Goal: Information Seeking & Learning: Compare options

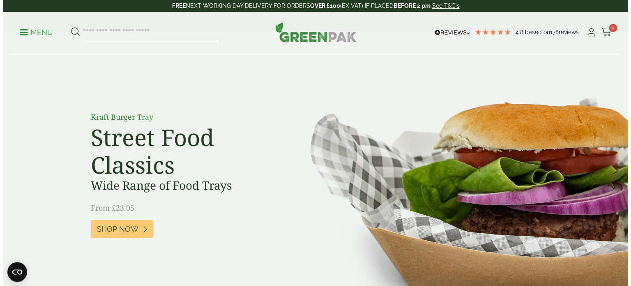
scroll to position [41, 0]
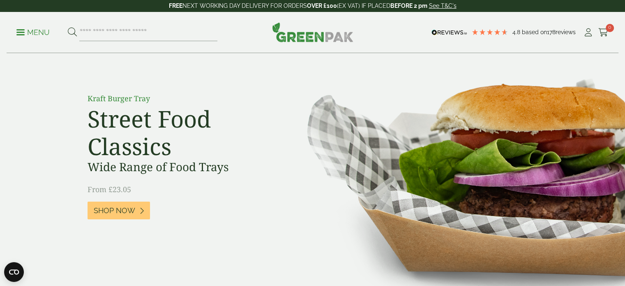
click at [19, 29] on link "Menu" at bounding box center [32, 32] width 33 height 8
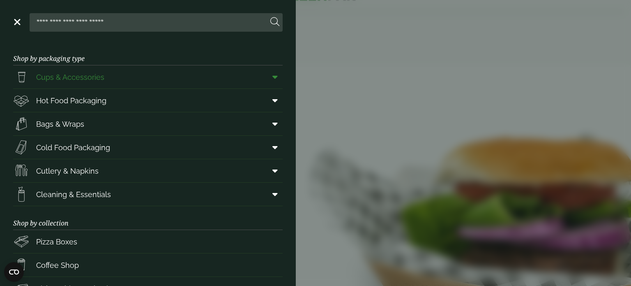
click at [148, 73] on link "Cups & Accessories" at bounding box center [148, 76] width 270 height 23
click at [272, 146] on icon at bounding box center [274, 147] width 5 height 8
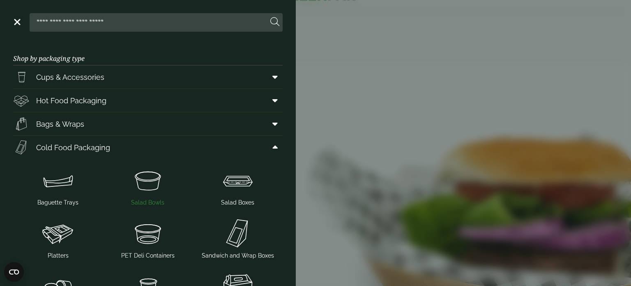
click at [145, 182] on img at bounding box center [147, 180] width 83 height 33
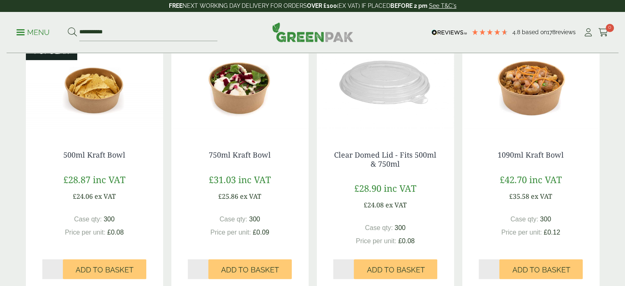
scroll to position [205, 0]
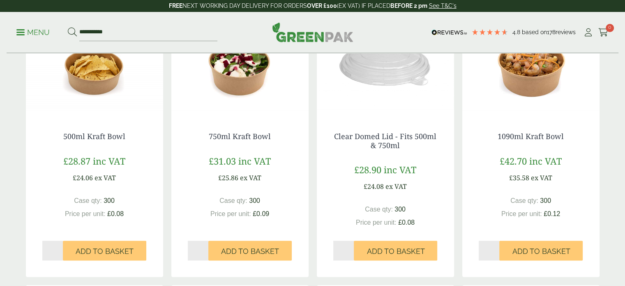
click at [237, 77] on img at bounding box center [239, 64] width 137 height 103
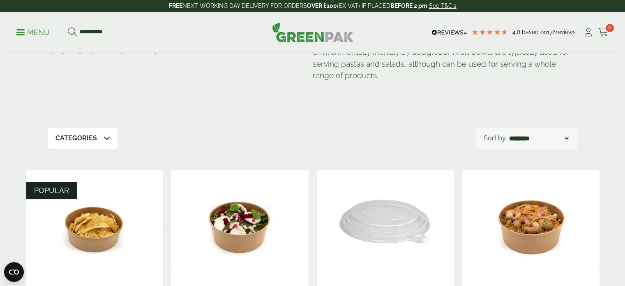
scroll to position [0, 0]
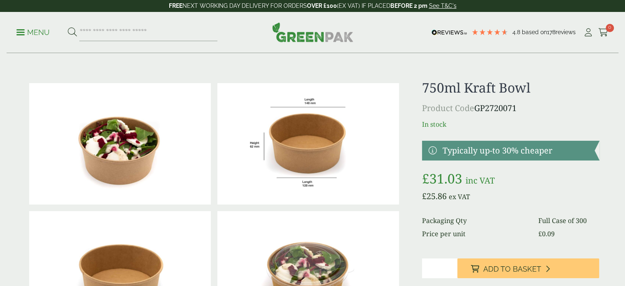
click at [16, 32] on span at bounding box center [20, 32] width 8 height 1
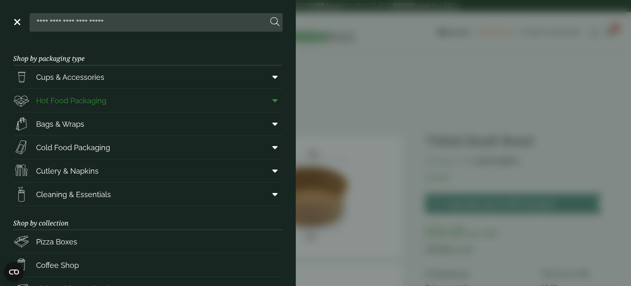
click at [61, 102] on span "Hot Food Packaging" at bounding box center [71, 100] width 70 height 11
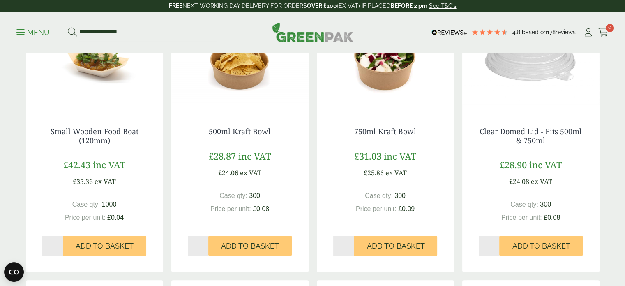
scroll to position [534, 0]
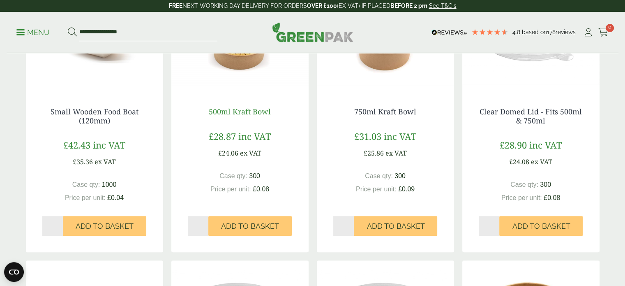
click at [250, 110] on link "500ml Kraft Bowl" at bounding box center [240, 111] width 62 height 10
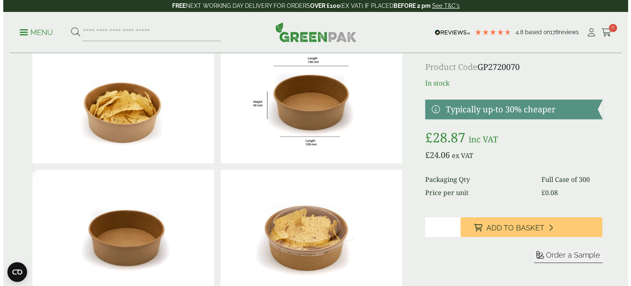
scroll to position [123, 0]
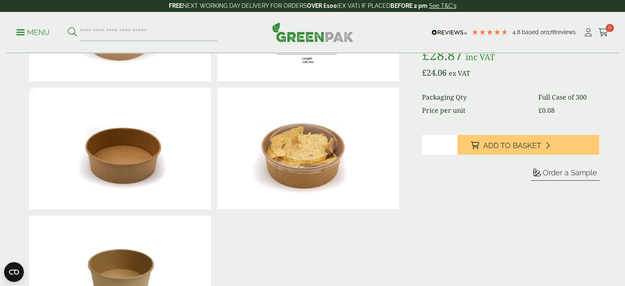
click at [25, 36] on p "Menu" at bounding box center [32, 33] width 33 height 10
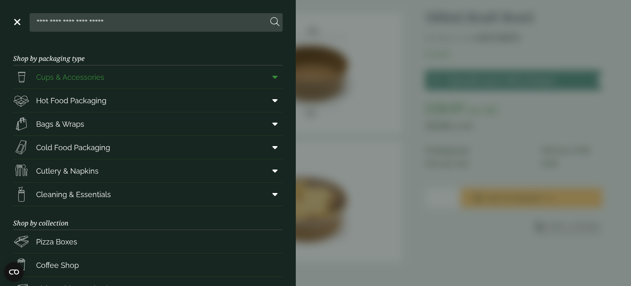
click at [264, 74] on span at bounding box center [273, 77] width 18 height 16
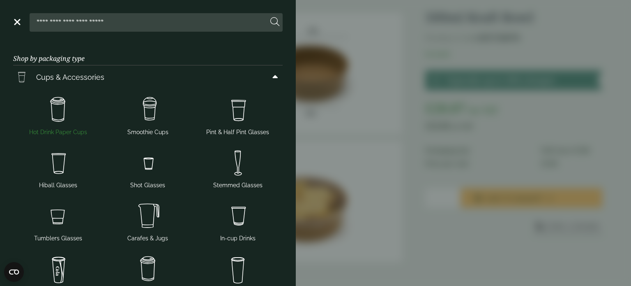
click at [67, 111] on img at bounding box center [57, 109] width 83 height 33
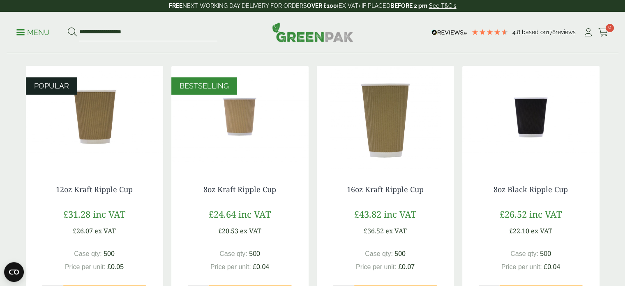
click at [96, 119] on img at bounding box center [94, 117] width 137 height 103
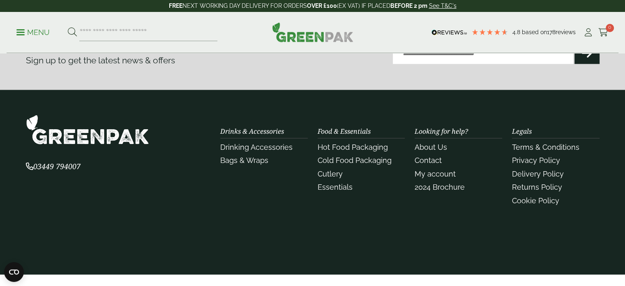
scroll to position [1351, 0]
